Goal: Information Seeking & Learning: Learn about a topic

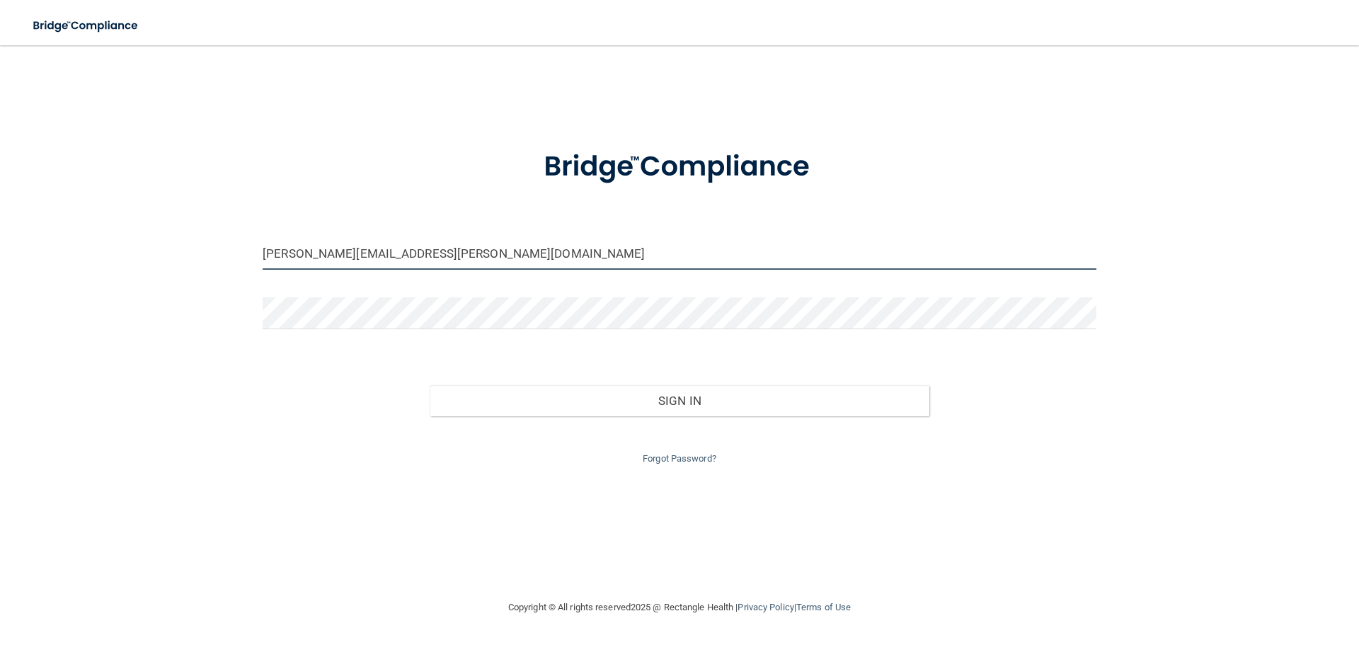
drag, startPoint x: 403, startPoint y: 255, endPoint x: 195, endPoint y: 258, distance: 208.8
click at [195, 258] on div "lindsay.longmore@gmail.com Invalid email/password. You don't have permission to…" at bounding box center [679, 321] width 1302 height 525
type input "[EMAIL_ADDRESS][DOMAIN_NAME]"
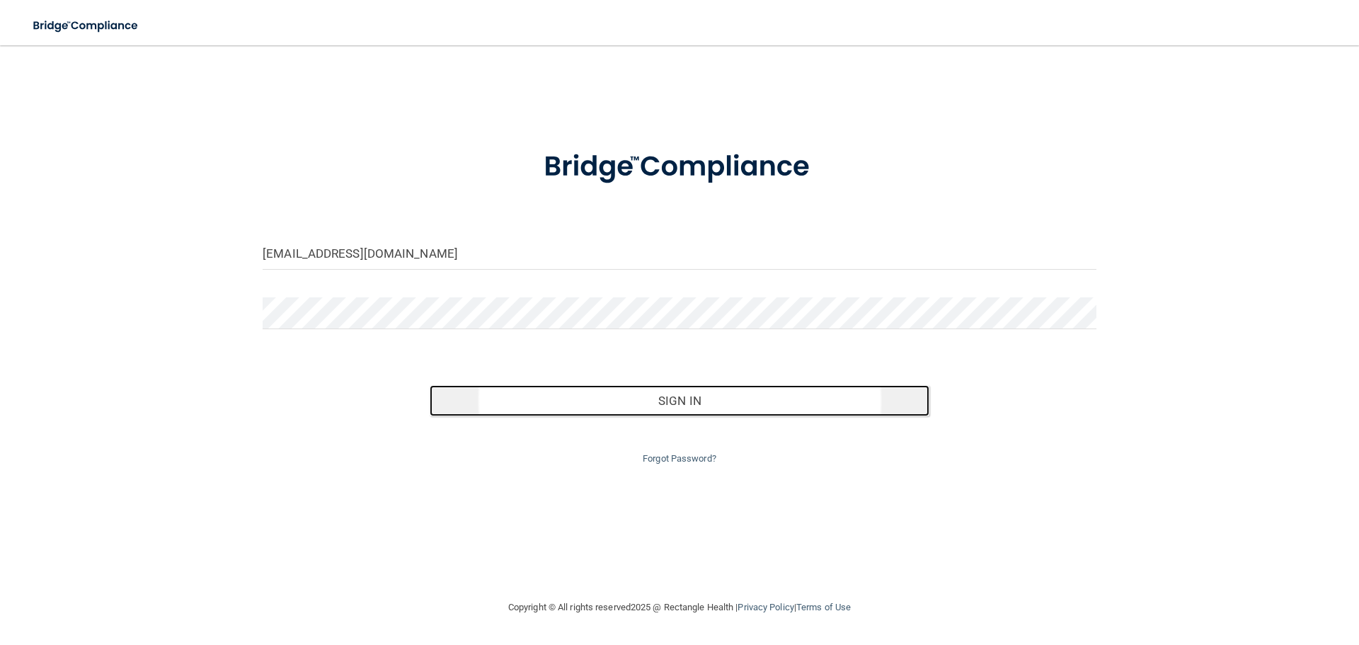
click at [695, 398] on button "Sign In" at bounding box center [680, 400] width 500 height 31
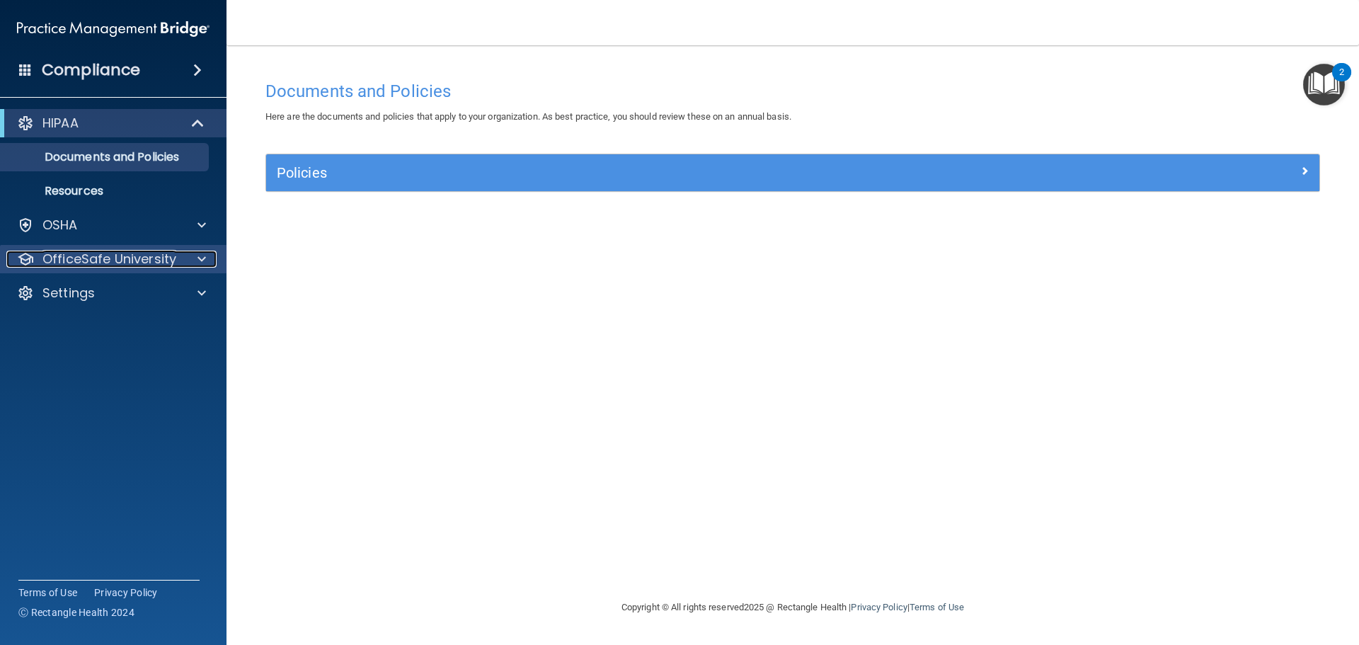
click at [128, 263] on p "OfficeSafe University" at bounding box center [109, 258] width 134 height 17
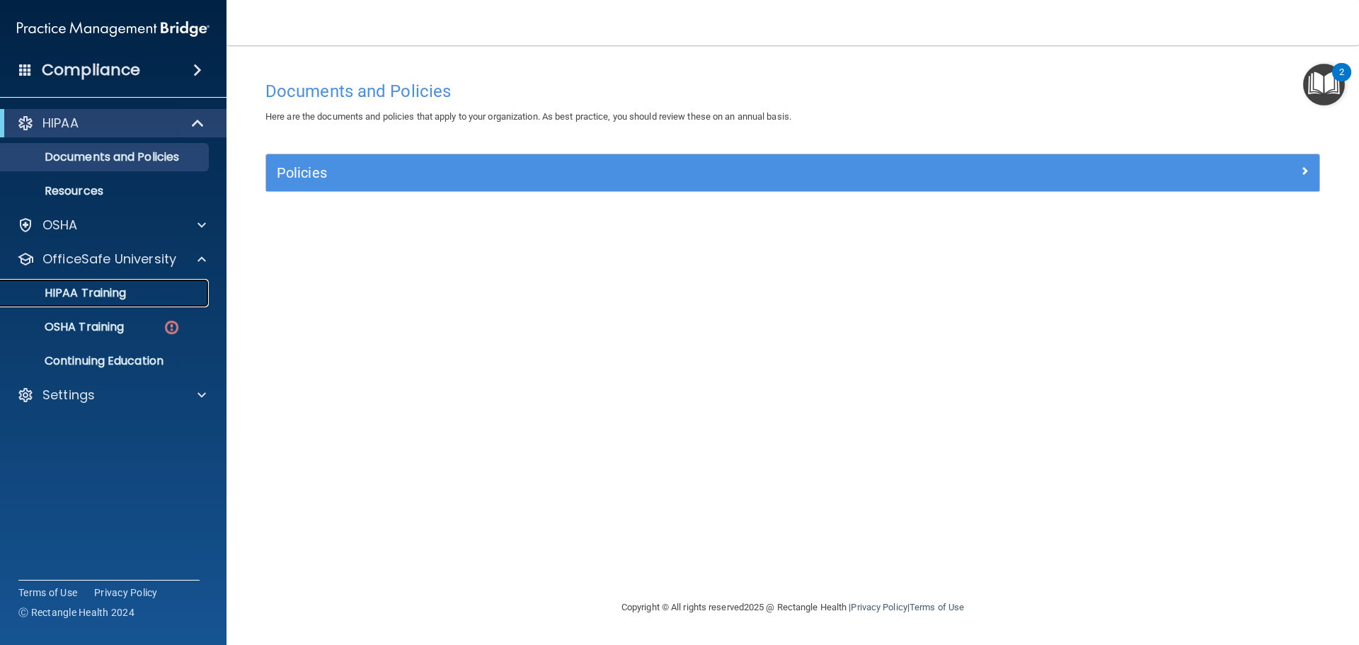
click at [128, 289] on div "HIPAA Training" at bounding box center [105, 293] width 193 height 14
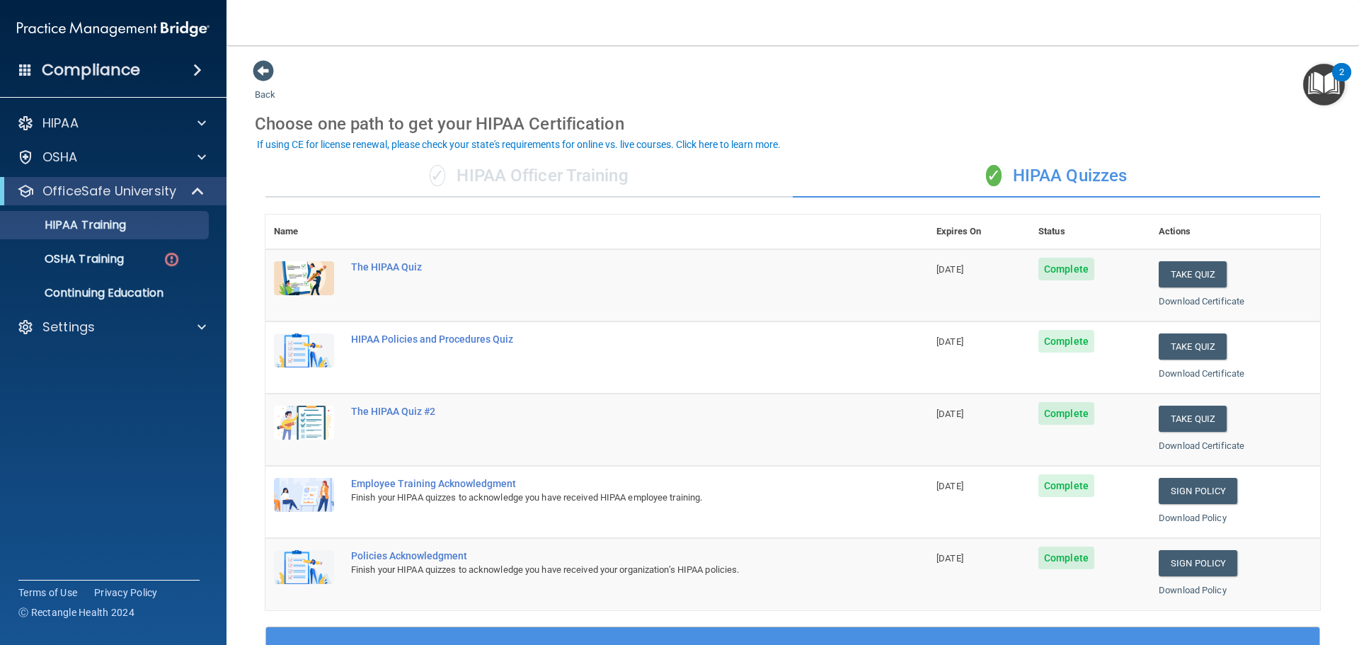
click at [455, 174] on div "✓ HIPAA Officer Training" at bounding box center [528, 176] width 527 height 42
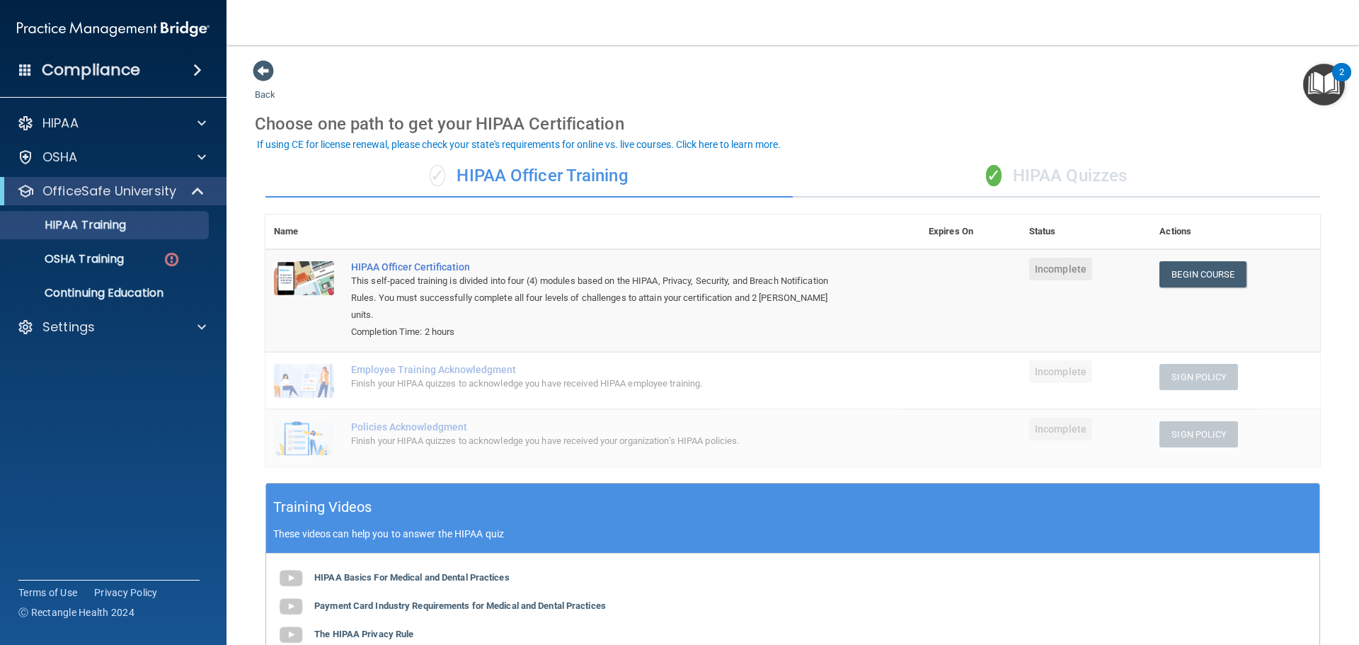
click at [1093, 173] on div "✓ HIPAA Quizzes" at bounding box center [1056, 176] width 527 height 42
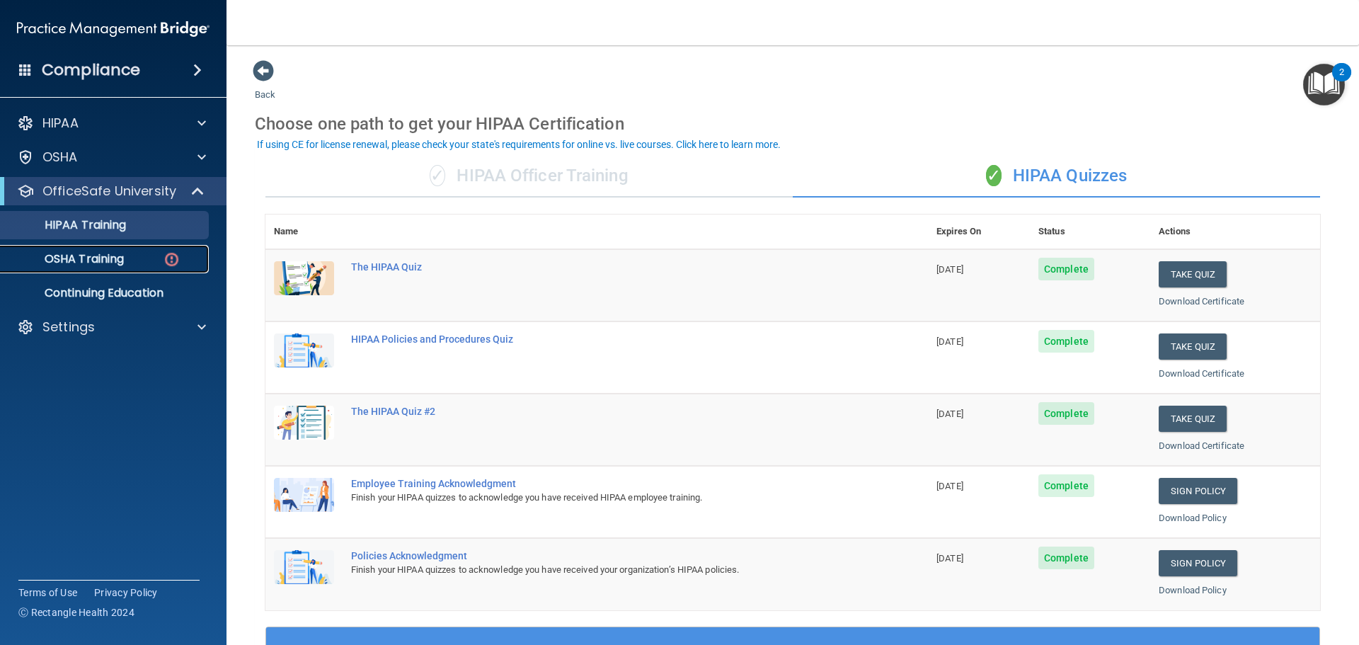
click at [105, 255] on p "OSHA Training" at bounding box center [66, 259] width 115 height 14
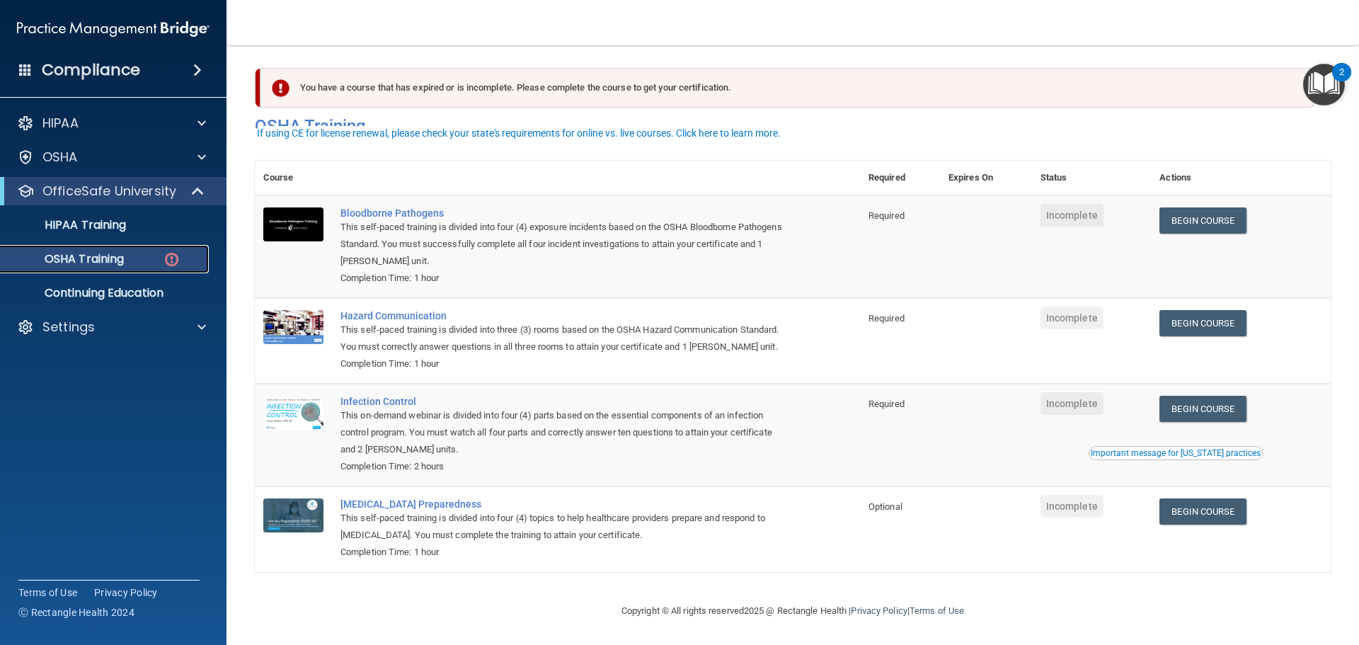
scroll to position [23, 0]
click at [1206, 207] on link "Begin Course" at bounding box center [1202, 220] width 86 height 26
